Goal: Task Accomplishment & Management: Manage account settings

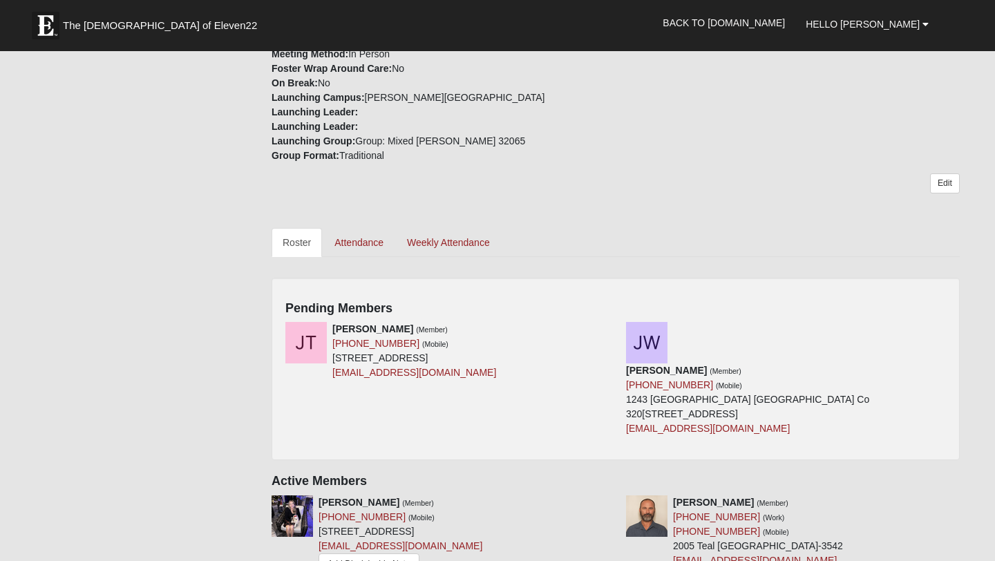
scroll to position [553, 0]
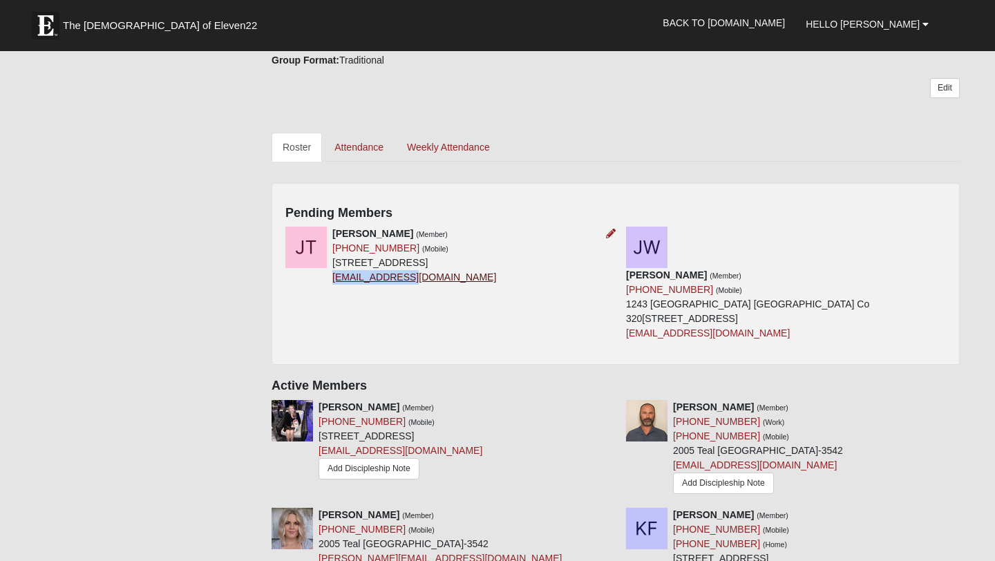
drag, startPoint x: 360, startPoint y: 319, endPoint x: 285, endPoint y: 323, distance: 74.7
click at [332, 285] on div "Jamie Tamares (Member) (904) 305-1093 (Mobile) 785 Oakleaf Plantation Pkwy Unit…" at bounding box center [414, 256] width 164 height 58
copy link "tamares@att.net"
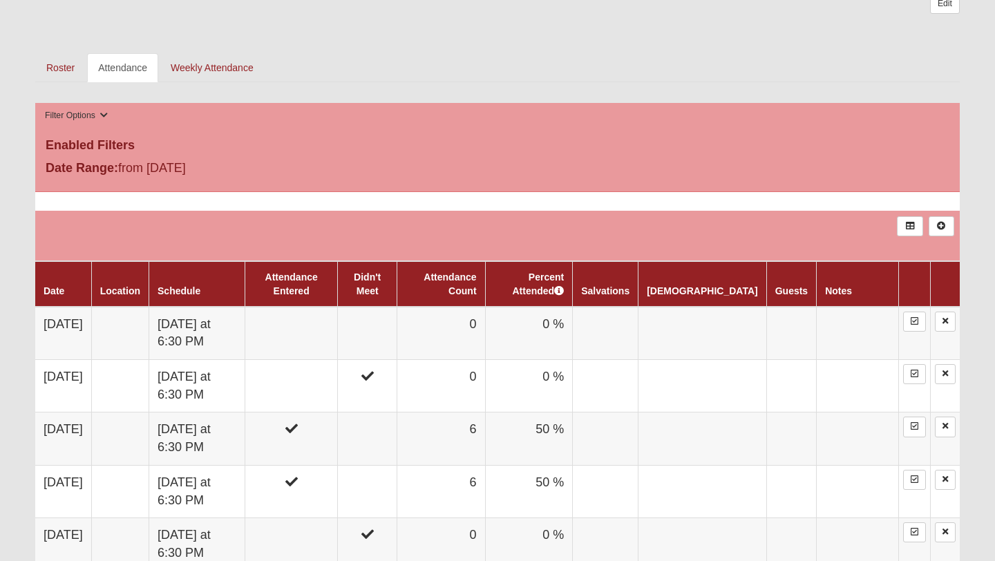
scroll to position [625, 0]
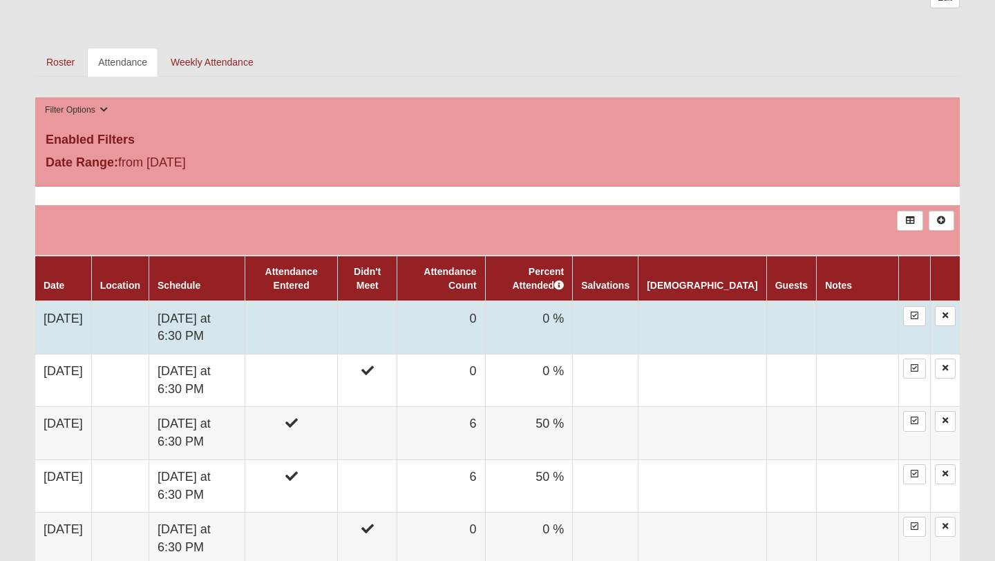
click at [485, 333] on td "0" at bounding box center [441, 327] width 88 height 53
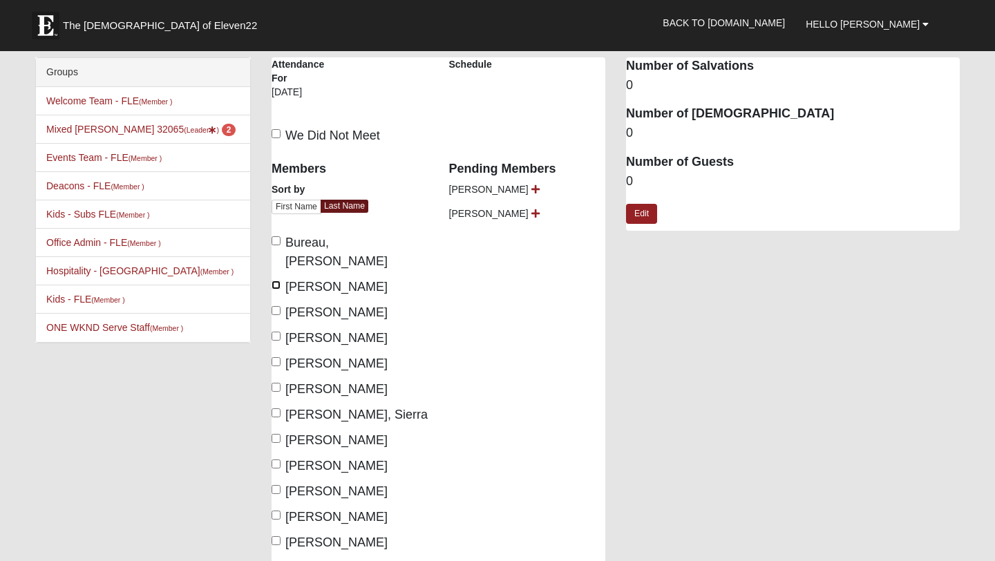
click at [272, 281] on input "Farmer, Brad" at bounding box center [276, 285] width 9 height 9
checkbox input "true"
drag, startPoint x: 279, startPoint y: 293, endPoint x: 279, endPoint y: 305, distance: 12.4
click at [279, 306] on input "Farmer, Carrie" at bounding box center [276, 310] width 9 height 9
checkbox input "true"
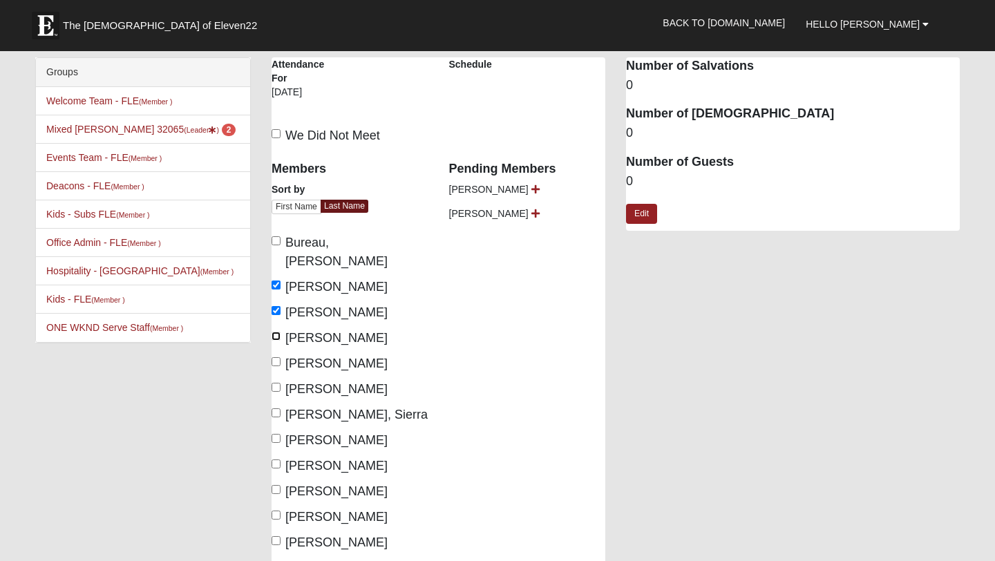
click at [274, 332] on input "Frechette, Kaya" at bounding box center [276, 336] width 9 height 9
checkbox input "true"
click at [274, 354] on label "Hartinger, Elle" at bounding box center [330, 363] width 116 height 19
click at [274, 357] on input "Hartinger, Elle" at bounding box center [276, 361] width 9 height 9
checkbox input "true"
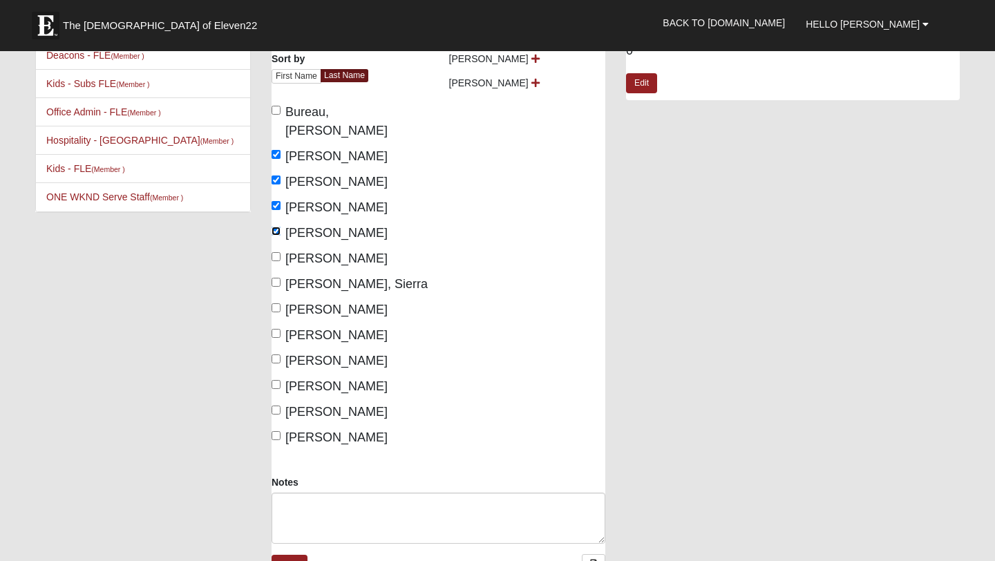
scroll to position [132, 0]
click at [276, 302] on input "Love, Jamie" at bounding box center [276, 306] width 9 height 9
checkbox input "true"
click at [276, 328] on input "Newton, Arline" at bounding box center [276, 332] width 9 height 9
checkbox input "true"
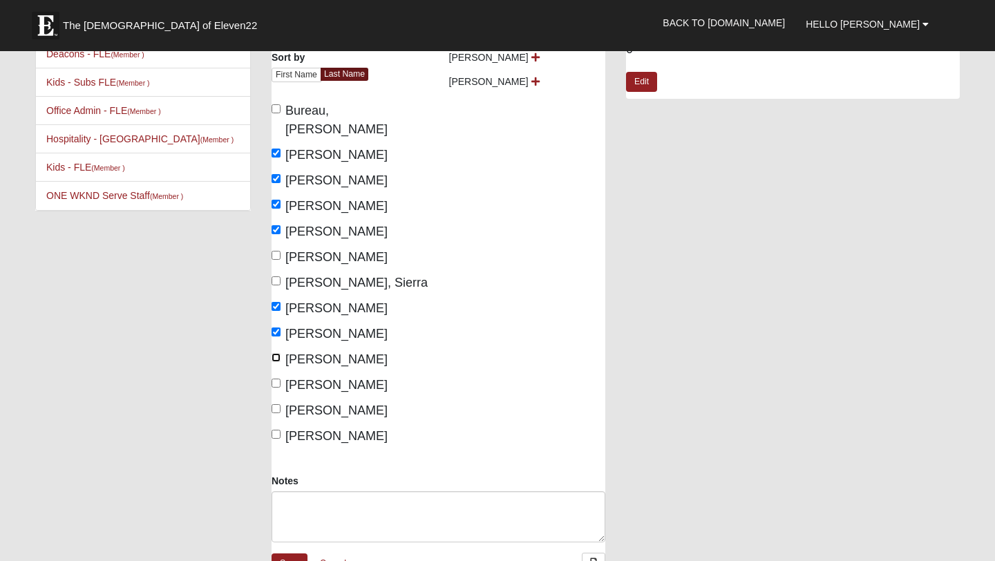
click at [274, 353] on input "Newton, Chris" at bounding box center [276, 357] width 9 height 9
checkbox input "true"
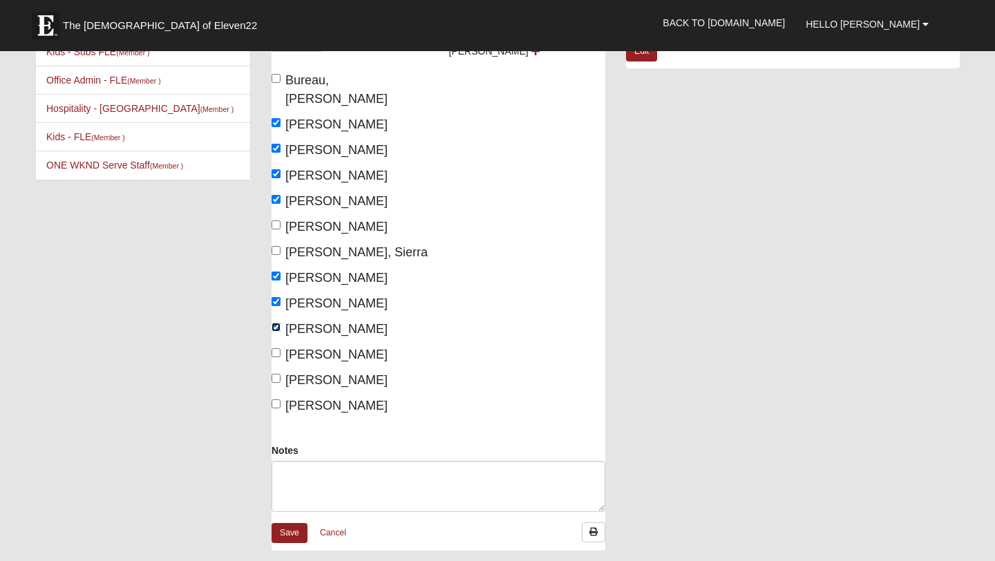
scroll to position [176, 0]
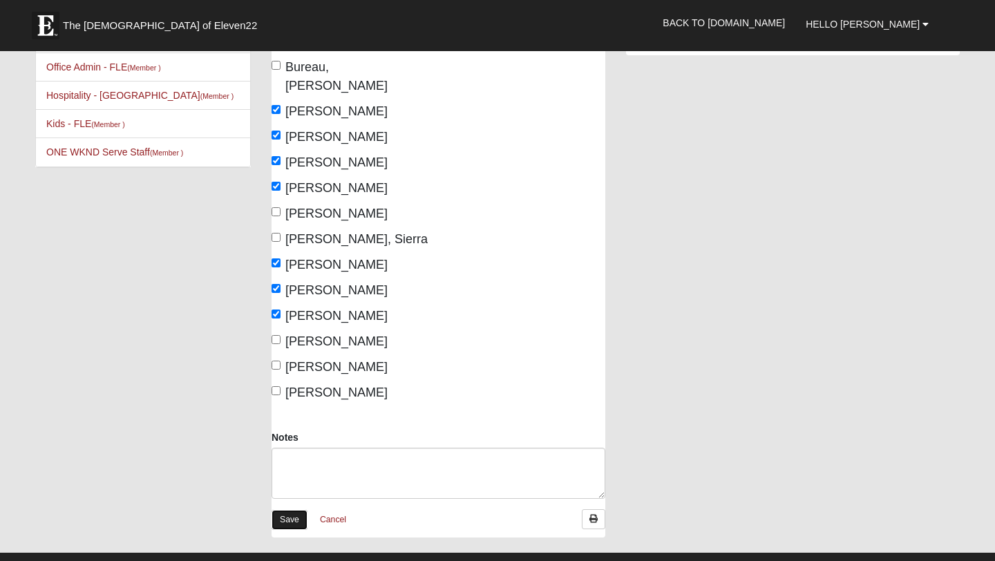
click at [292, 510] on link "Save" at bounding box center [290, 520] width 36 height 20
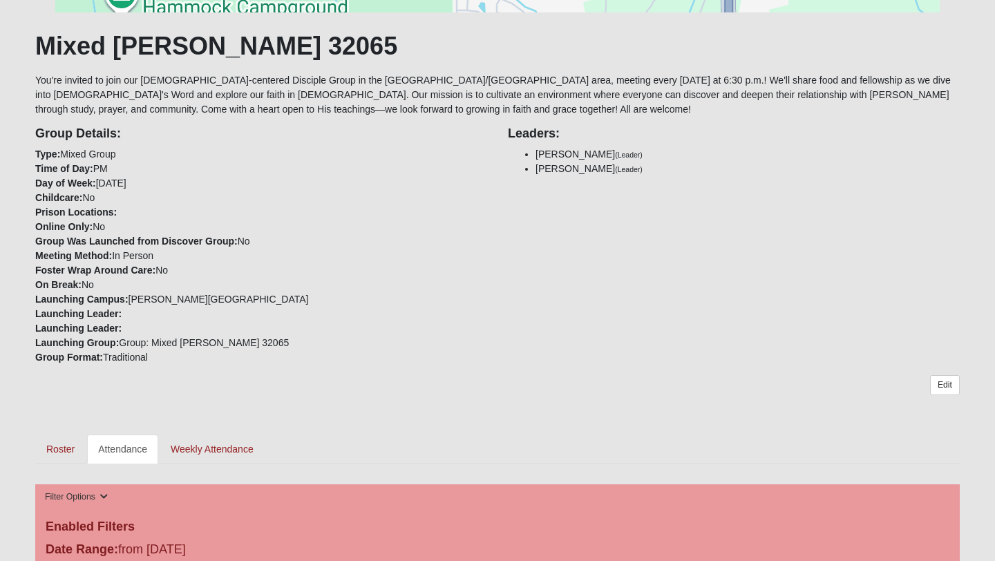
scroll to position [247, 0]
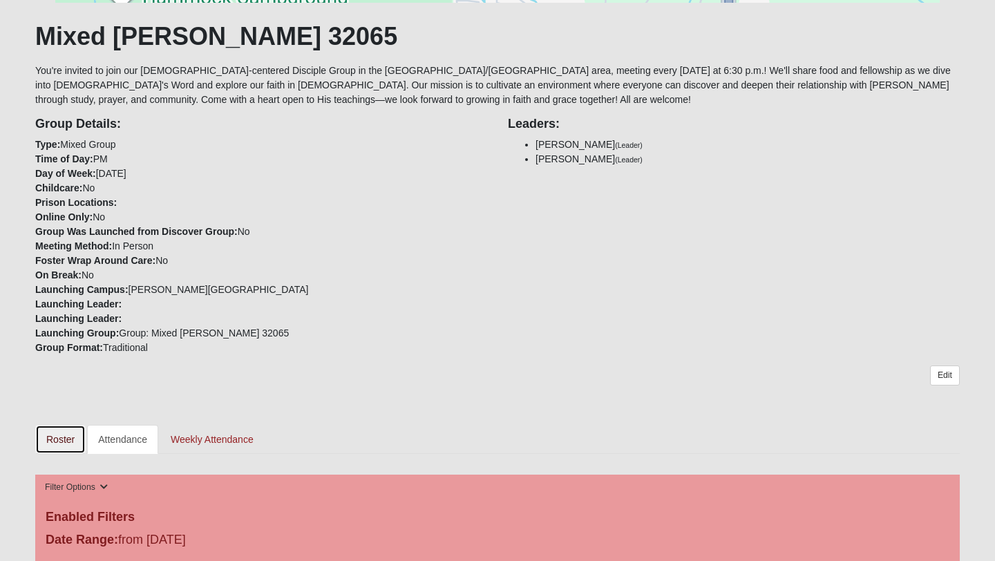
click at [55, 440] on link "Roster" at bounding box center [60, 439] width 50 height 29
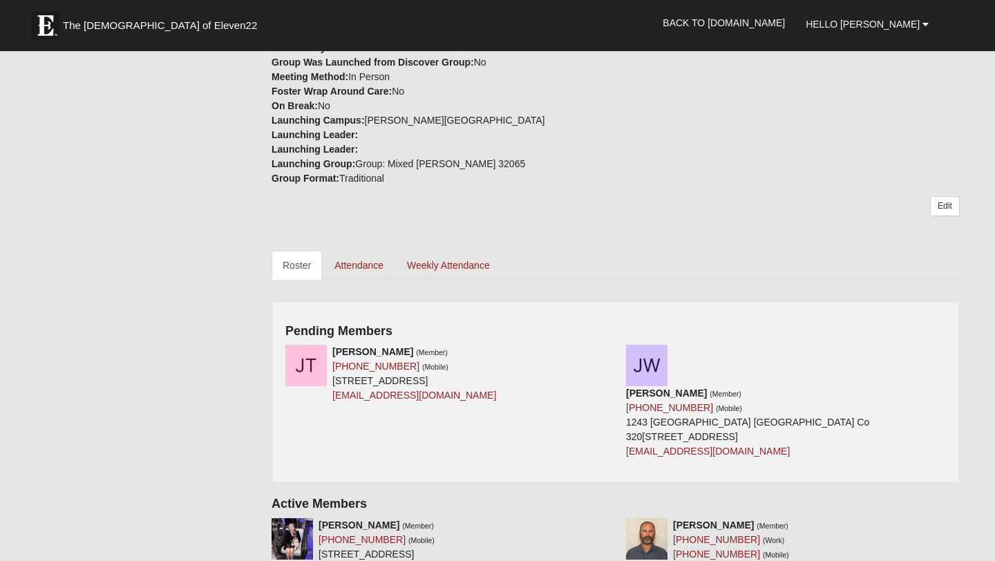
scroll to position [437, 0]
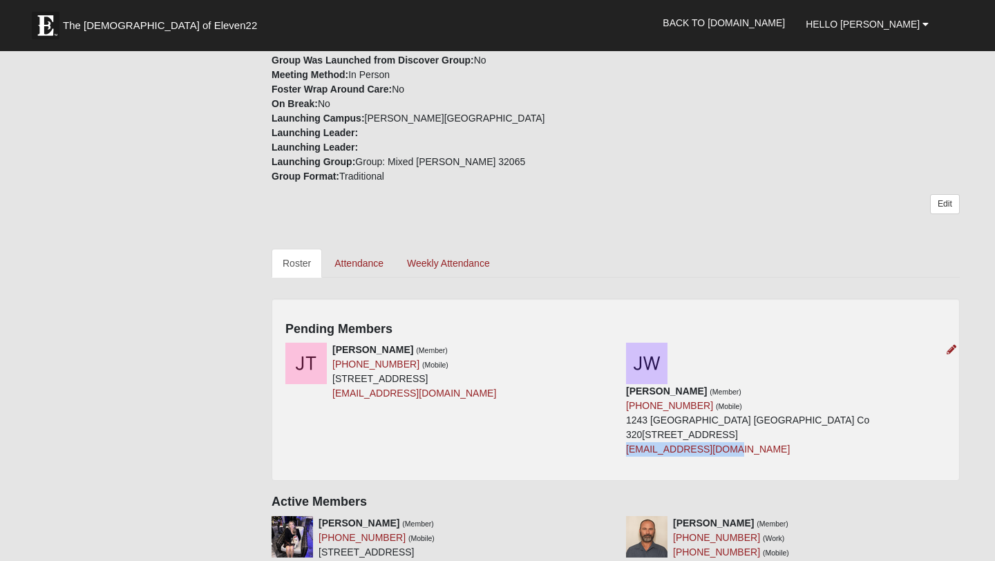
drag, startPoint x: 728, startPoint y: 449, endPoint x: 627, endPoint y: 455, distance: 101.8
click at [627, 455] on div "[PERSON_NAME] (Member) [PHONE_NUMBER] (Mobile) [GEOGRAPHIC_DATA] Co [STREET_ADD…" at bounding box center [786, 420] width 320 height 73
copy link "[EMAIL_ADDRESS][DOMAIN_NAME]"
click at [609, 350] on icon at bounding box center [611, 350] width 10 height 10
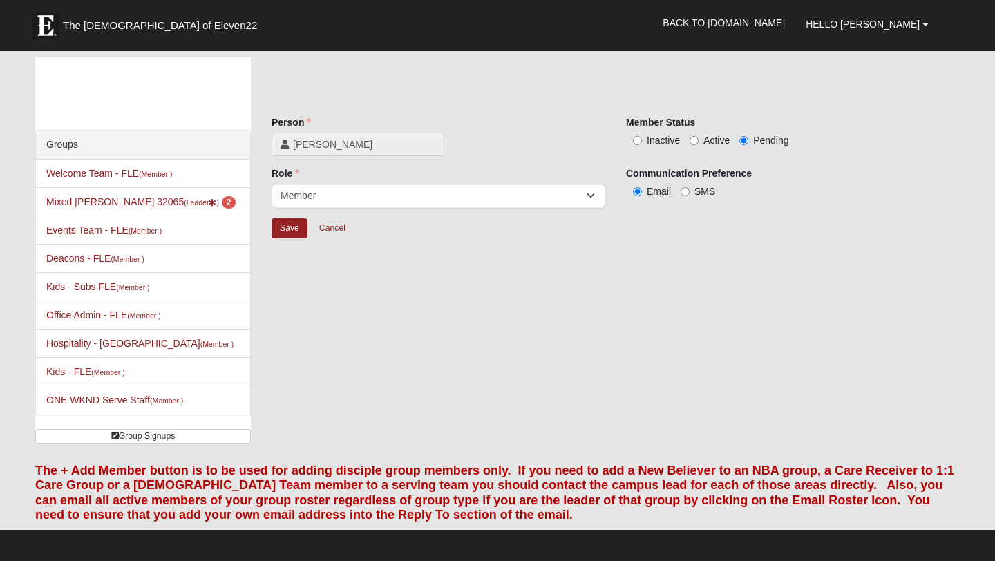
click at [699, 140] on label "Active" at bounding box center [710, 140] width 40 height 14
click at [699, 140] on input "Active" at bounding box center [694, 140] width 9 height 9
radio input "true"
click at [295, 227] on input "Save" at bounding box center [290, 228] width 36 height 20
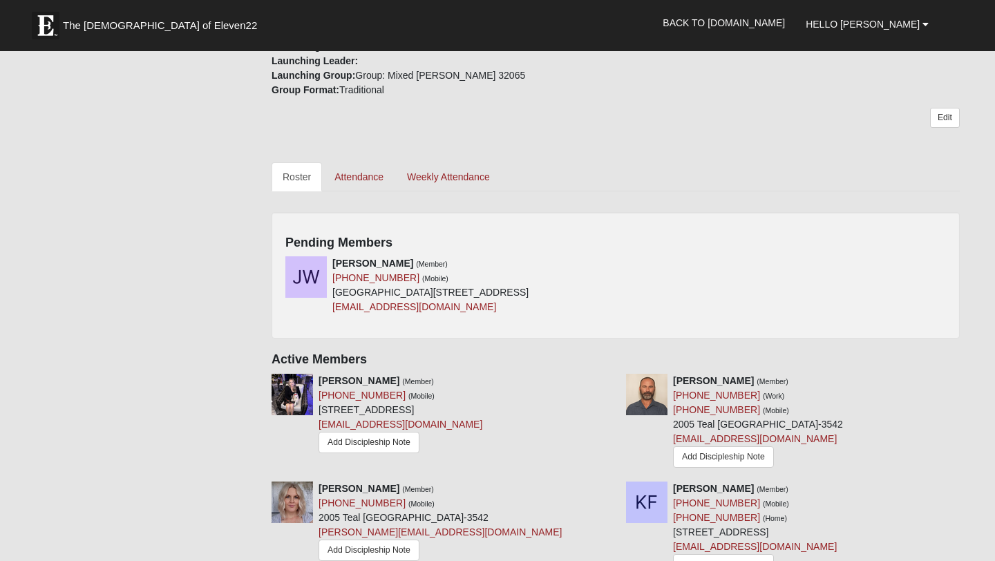
scroll to position [522, 0]
click at [608, 266] on icon at bounding box center [611, 265] width 10 height 10
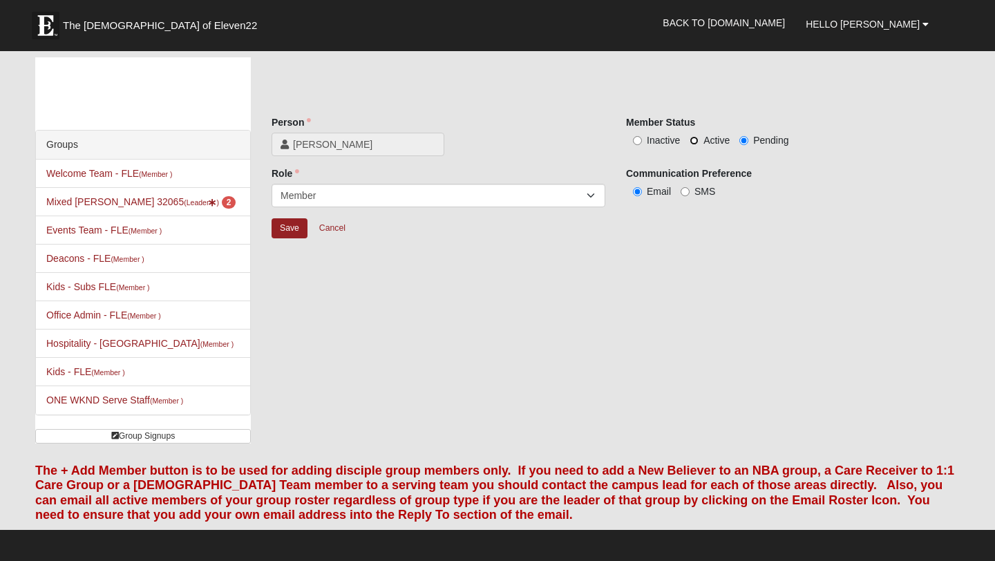
click at [696, 139] on input "Active" at bounding box center [694, 140] width 9 height 9
radio input "true"
click at [295, 231] on input "Save" at bounding box center [290, 228] width 36 height 20
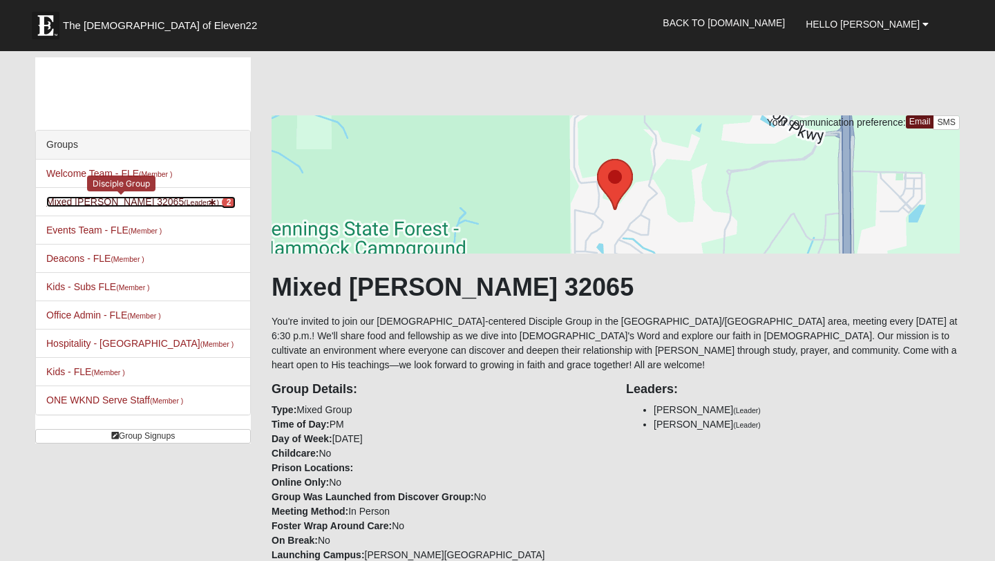
click at [184, 205] on small "(Leader )" at bounding box center [201, 202] width 35 height 8
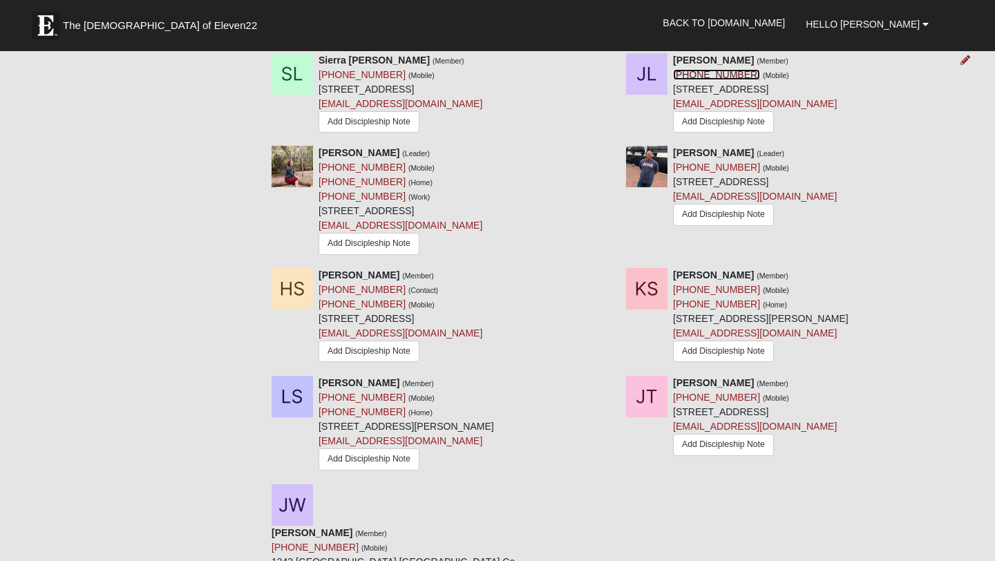
scroll to position [1032, 0]
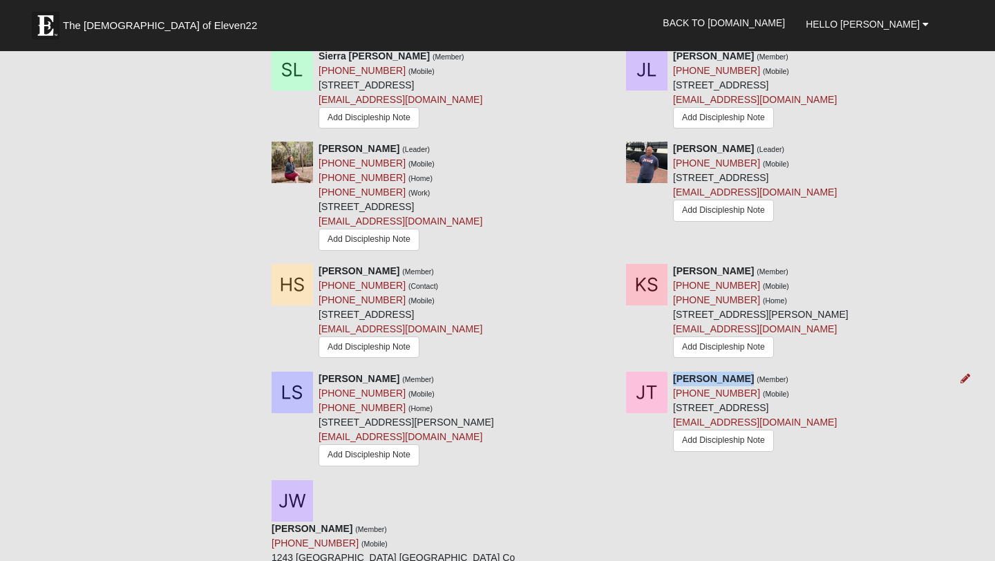
drag, startPoint x: 696, startPoint y: 430, endPoint x: 626, endPoint y: 431, distance: 69.8
click at [673, 431] on div "[PERSON_NAME] (Member) [PHONE_NUMBER] (Mobile) [STREET_ADDRESS] [EMAIL_ADDRESS]…" at bounding box center [755, 413] width 164 height 83
copy strong "[PERSON_NAME]"
drag, startPoint x: 700, startPoint y: 468, endPoint x: 666, endPoint y: 469, distance: 33.9
click at [673, 455] on div "[PERSON_NAME] (Member) [PHONE_NUMBER] (Mobile) [STREET_ADDRESS] [EMAIL_ADDRESS]…" at bounding box center [755, 413] width 164 height 83
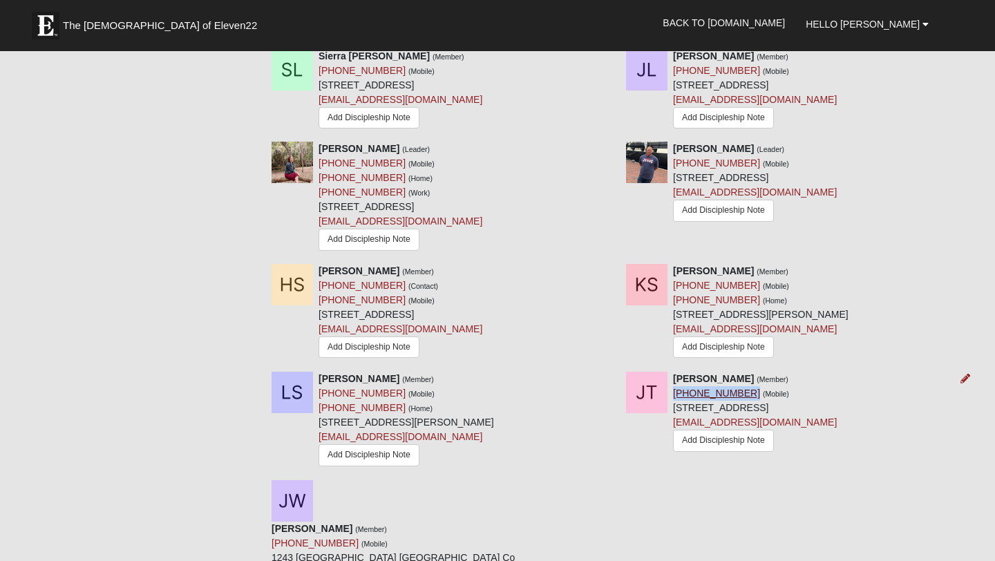
drag, startPoint x: 693, startPoint y: 442, endPoint x: 626, endPoint y: 445, distance: 67.1
click at [673, 445] on div "[PERSON_NAME] (Member) [PHONE_NUMBER] (Mobile) [STREET_ADDRESS] [EMAIL_ADDRESS]…" at bounding box center [755, 413] width 164 height 83
copy link "[PHONE_NUMBER]"
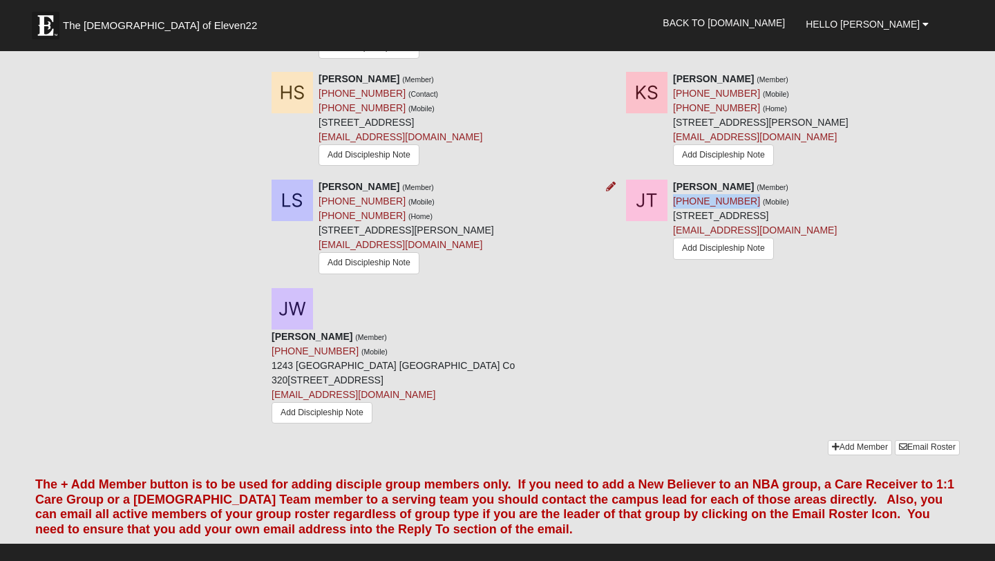
scroll to position [1242, 0]
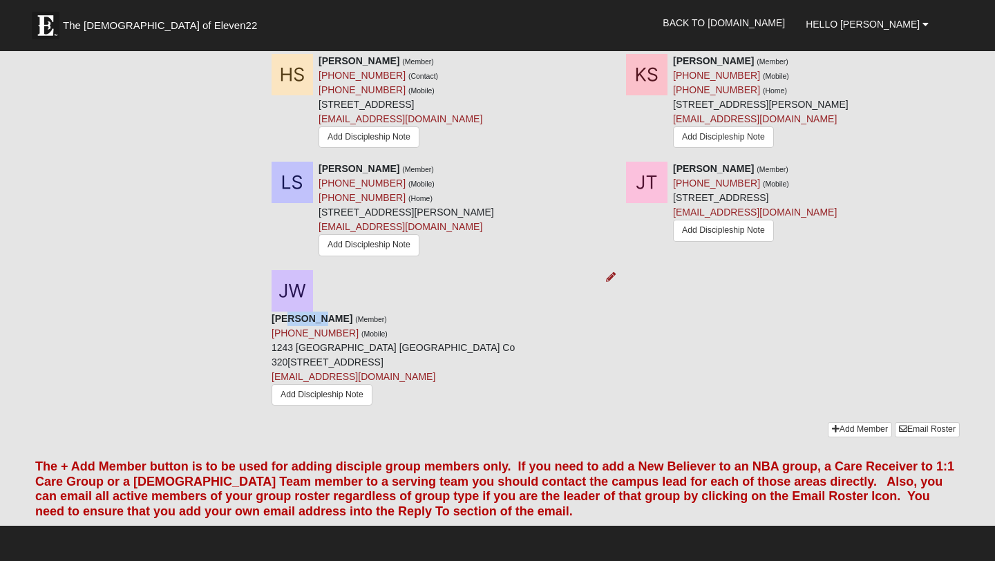
drag, startPoint x: 319, startPoint y: 353, endPoint x: 287, endPoint y: 350, distance: 31.9
click at [287, 324] on strong "[PERSON_NAME]" at bounding box center [312, 318] width 81 height 11
drag, startPoint x: 324, startPoint y: 351, endPoint x: 272, endPoint y: 356, distance: 52.7
click at [272, 356] on div "[PERSON_NAME] (Member) [PHONE_NUMBER] (Mobile) [GEOGRAPHIC_DATA] Co [STREET_ADD…" at bounding box center [439, 362] width 334 height 101
copy div "[PERSON_NAME]"
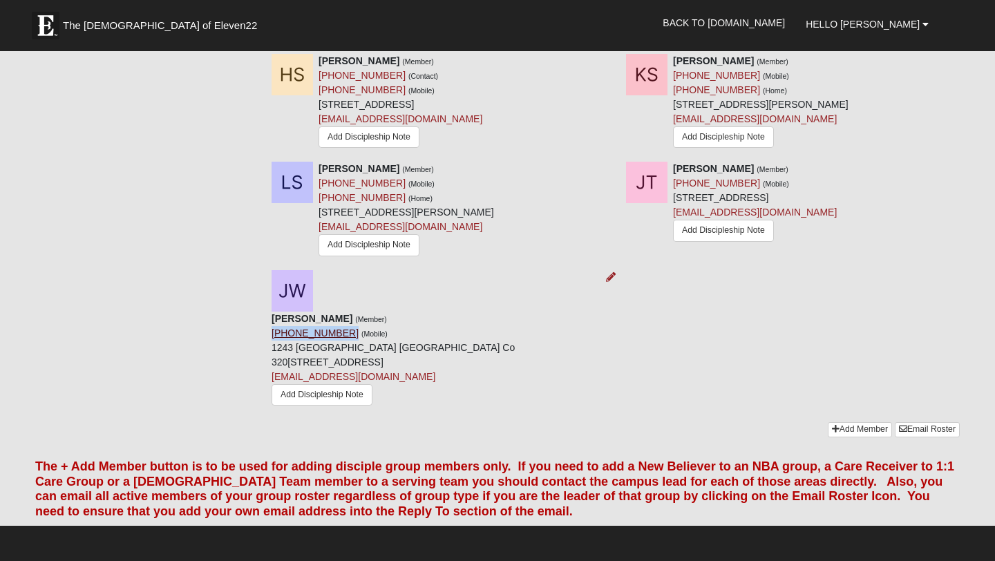
drag, startPoint x: 339, startPoint y: 369, endPoint x: 272, endPoint y: 366, distance: 66.4
click at [272, 366] on div "[PERSON_NAME] (Member) [PHONE_NUMBER] (Mobile) [GEOGRAPHIC_DATA] Co [STREET_ADD…" at bounding box center [439, 362] width 334 height 101
copy link "[PHONE_NUMBER]"
drag, startPoint x: 321, startPoint y: 352, endPoint x: 272, endPoint y: 352, distance: 49.7
click at [272, 324] on strong "[PERSON_NAME]" at bounding box center [312, 318] width 81 height 11
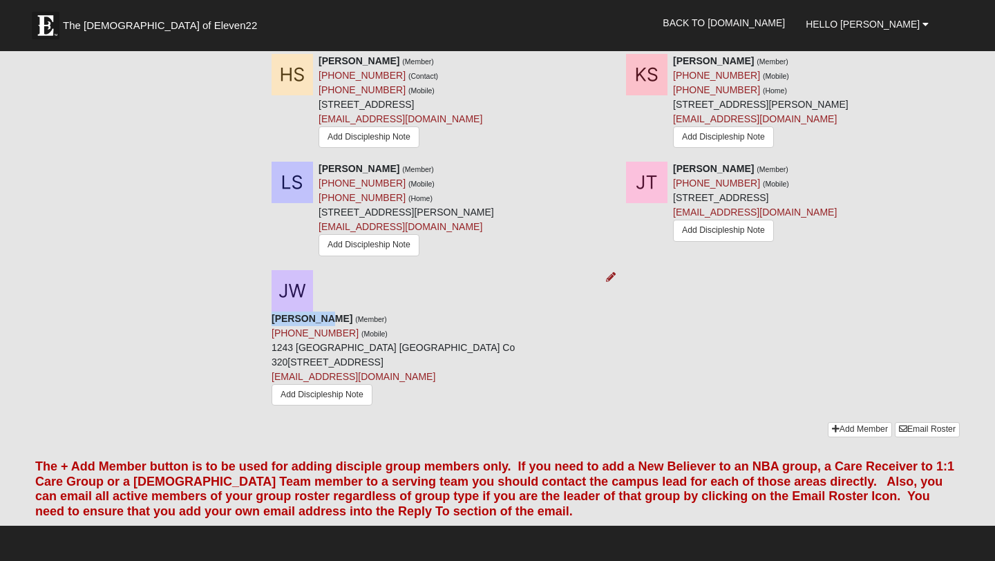
copy strong "[PERSON_NAME]"
